Goal: Navigation & Orientation: Find specific page/section

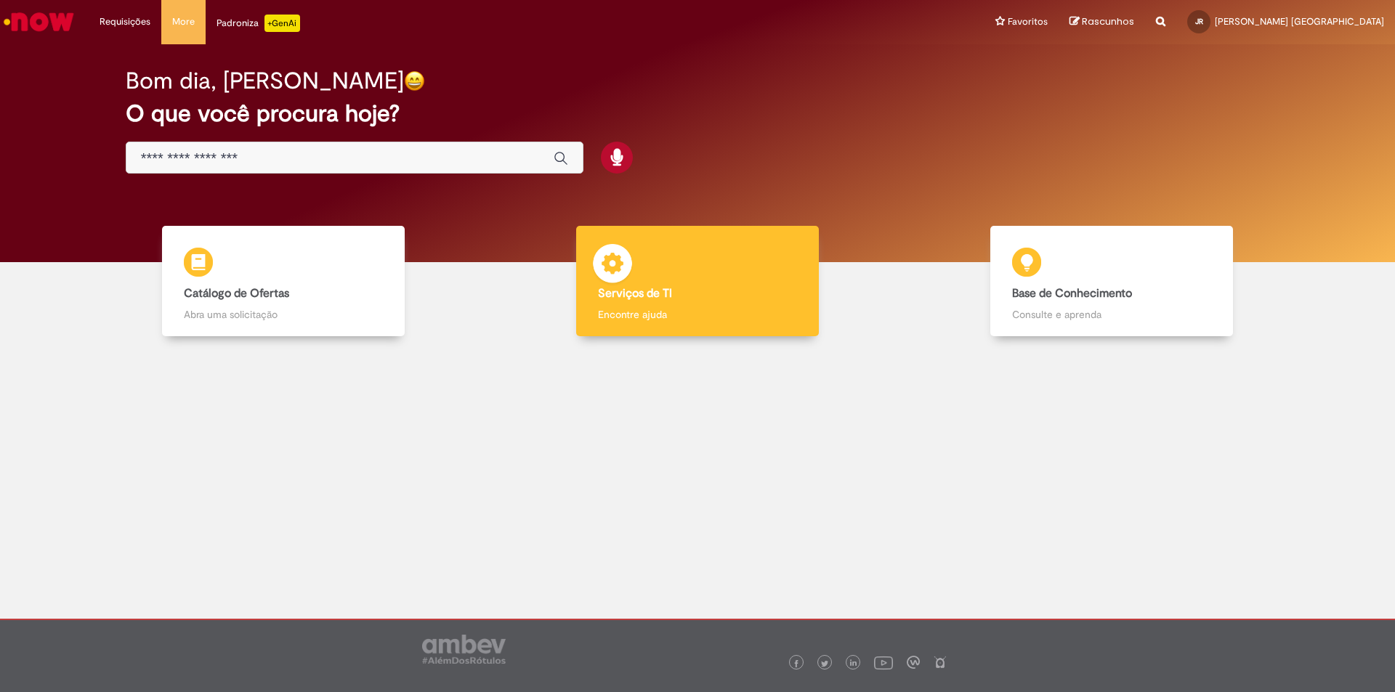
click at [668, 295] on b "Serviços de TI" at bounding box center [635, 293] width 74 height 15
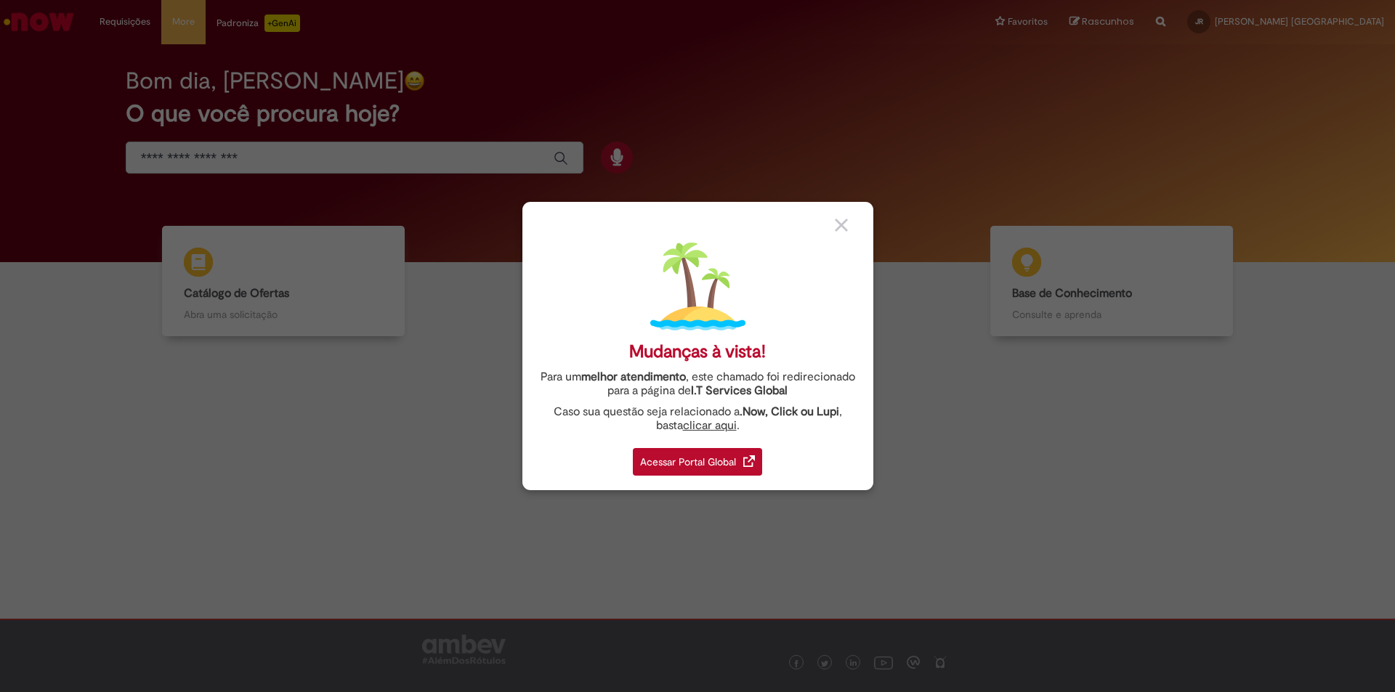
click at [705, 459] on div "Acessar Portal Global" at bounding box center [697, 462] width 129 height 28
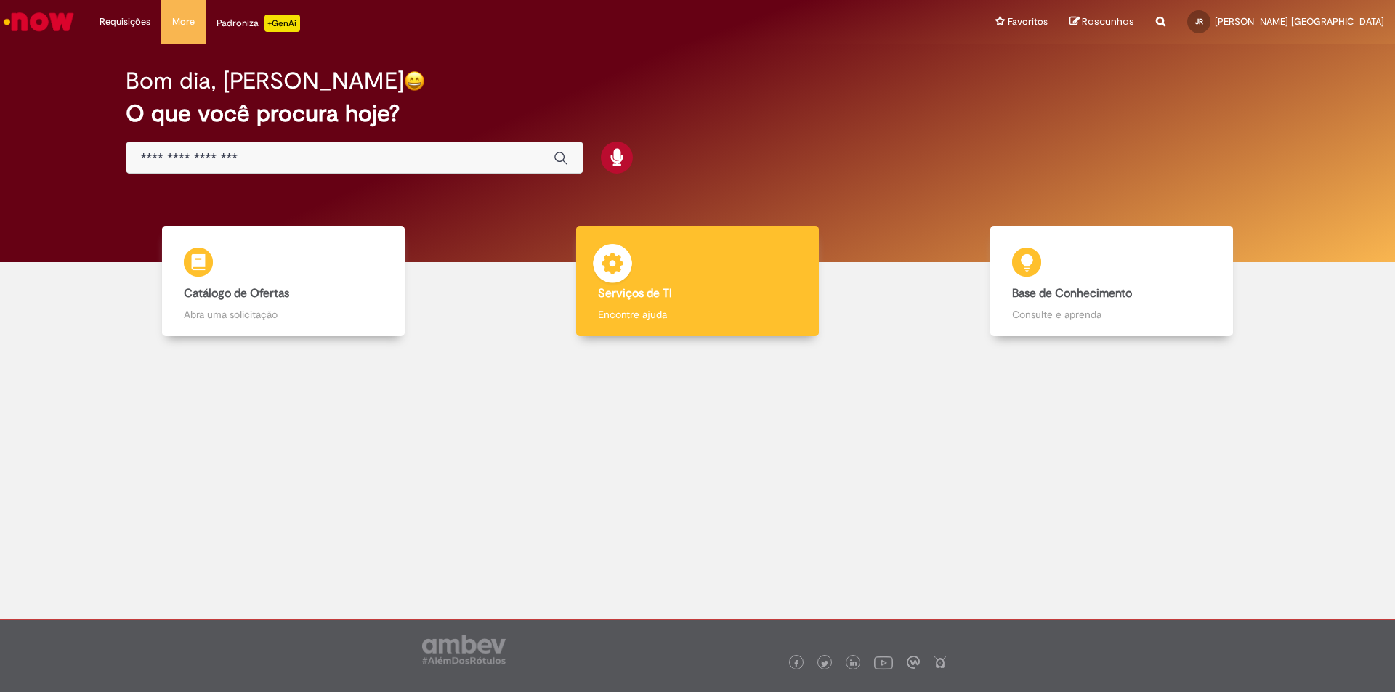
click at [655, 293] on b "Serviços de TI" at bounding box center [635, 293] width 74 height 15
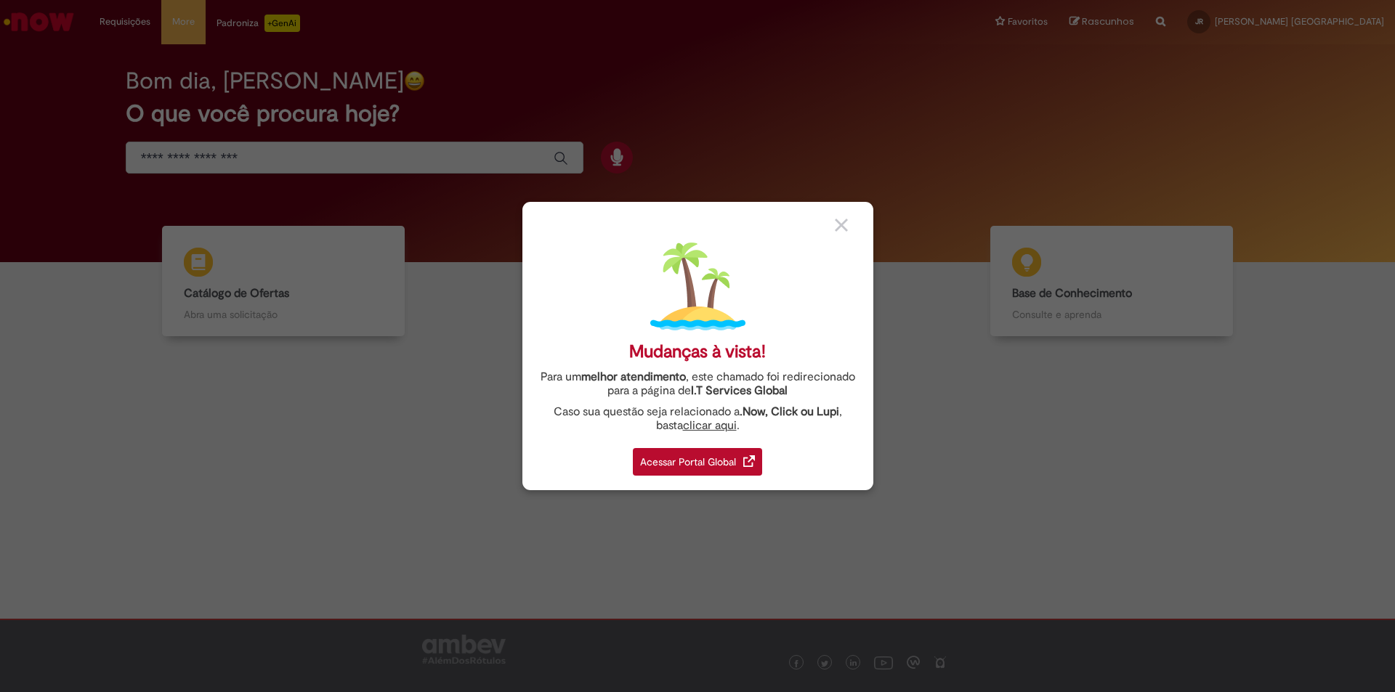
click at [700, 459] on div "Acessar Portal Global" at bounding box center [697, 462] width 129 height 28
